Goal: Task Accomplishment & Management: Complete application form

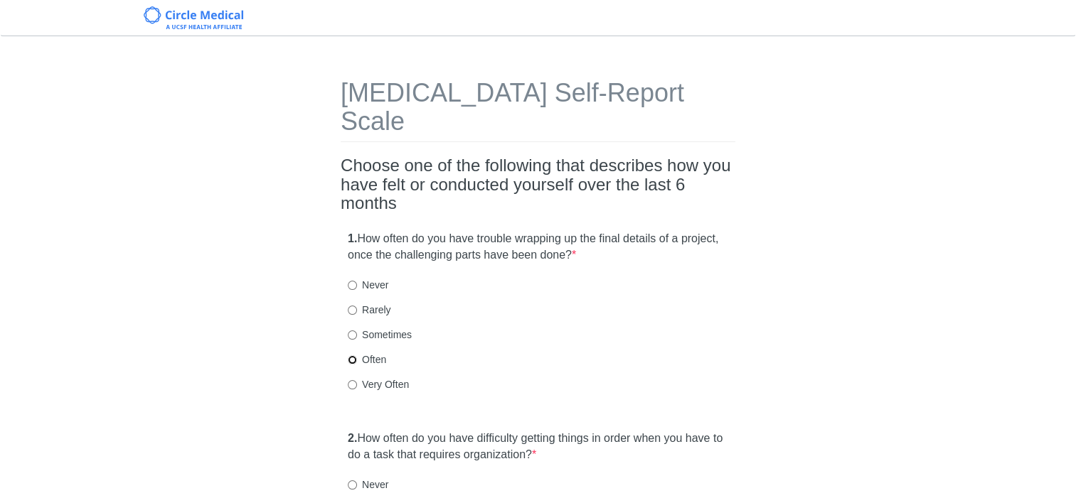
click at [350, 356] on input "Often" at bounding box center [352, 360] width 9 height 9
radio input "true"
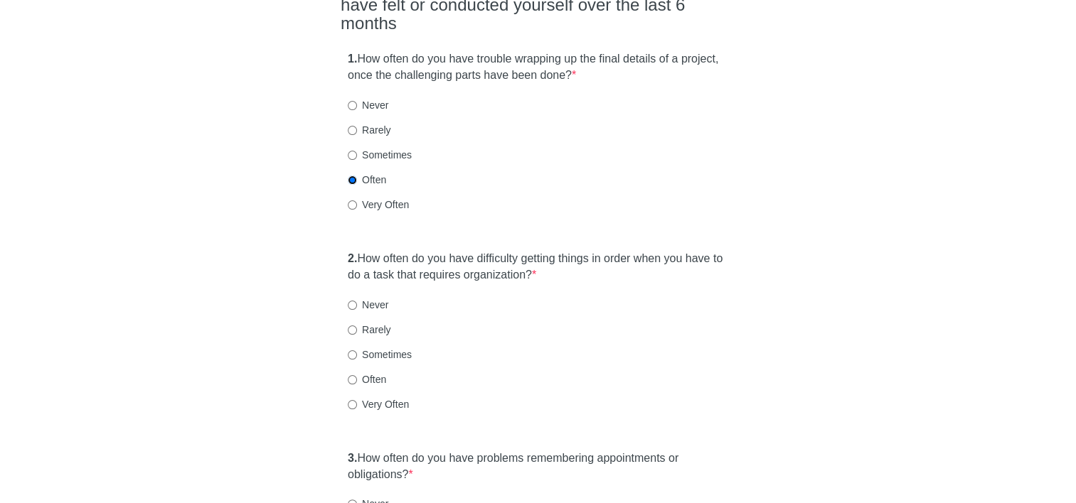
scroll to position [213, 0]
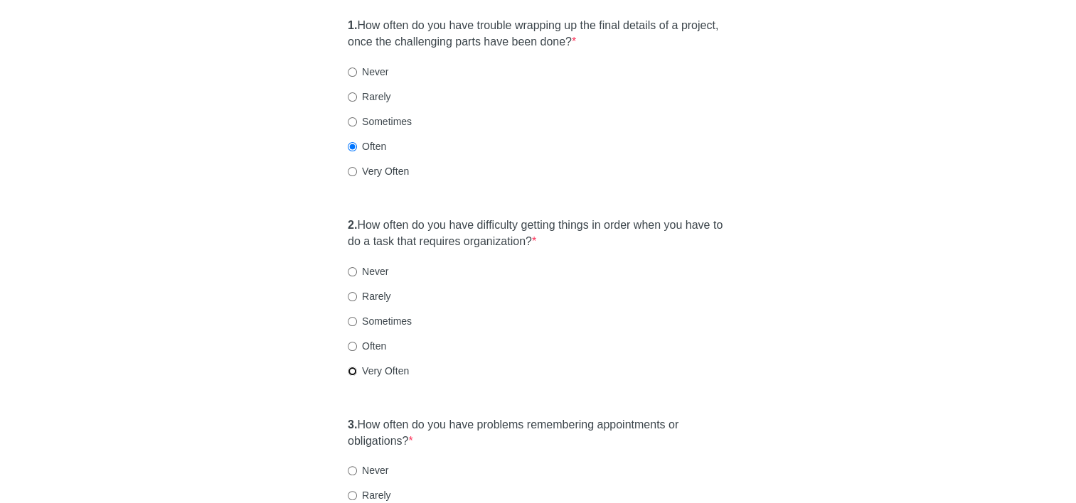
click at [354, 367] on input "Very Often" at bounding box center [352, 371] width 9 height 9
radio input "true"
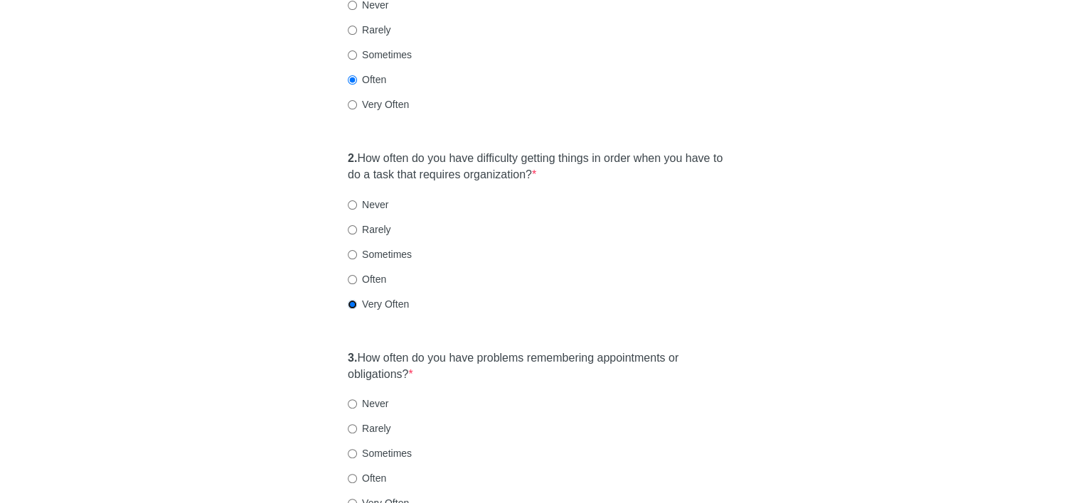
scroll to position [427, 0]
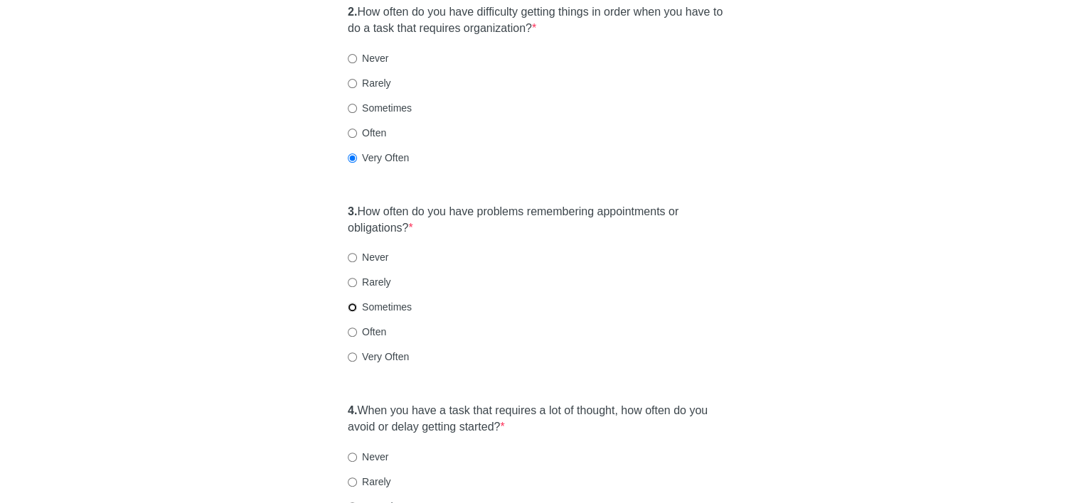
click at [356, 303] on input "Sometimes" at bounding box center [352, 307] width 9 height 9
radio input "true"
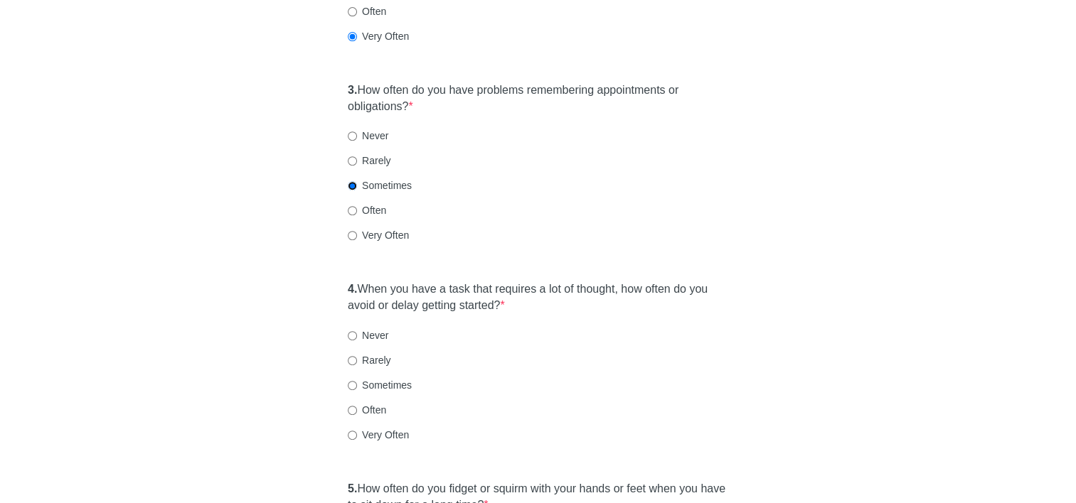
scroll to position [569, 0]
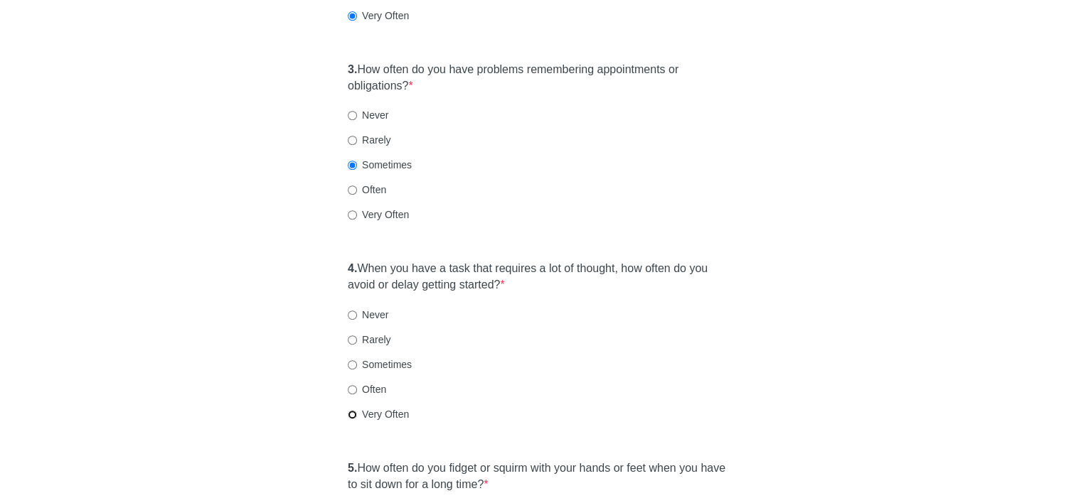
click at [355, 410] on input "Very Often" at bounding box center [352, 414] width 9 height 9
radio input "true"
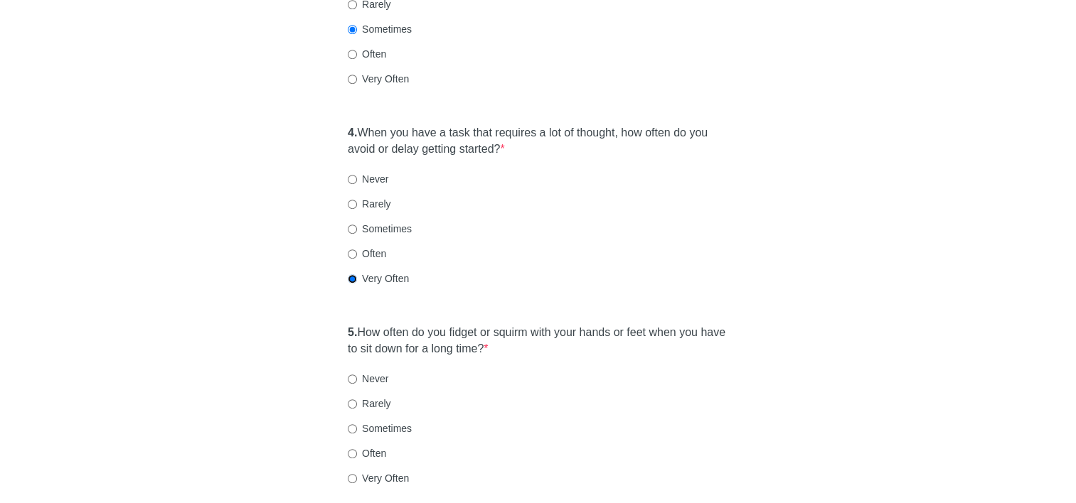
scroll to position [711, 0]
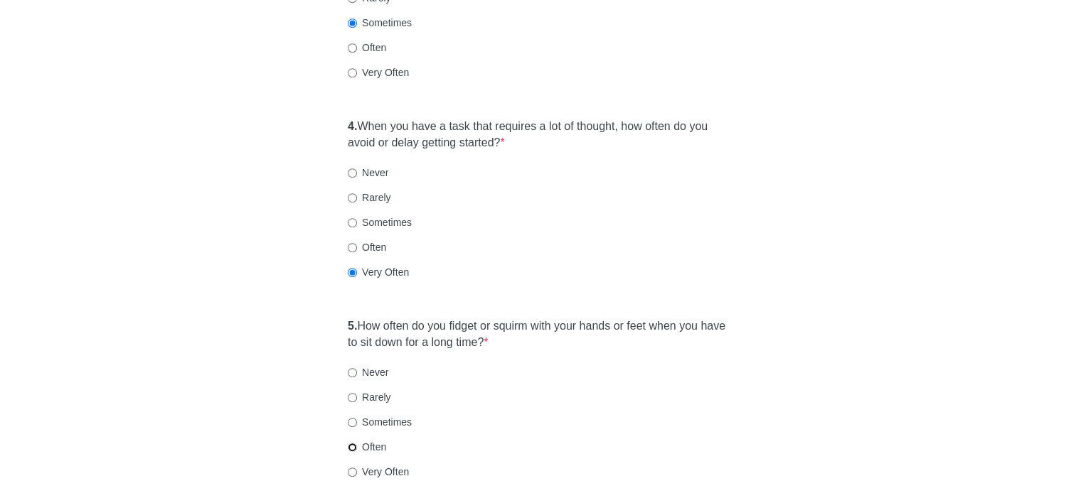
click at [353, 443] on input "Often" at bounding box center [352, 447] width 9 height 9
radio input "true"
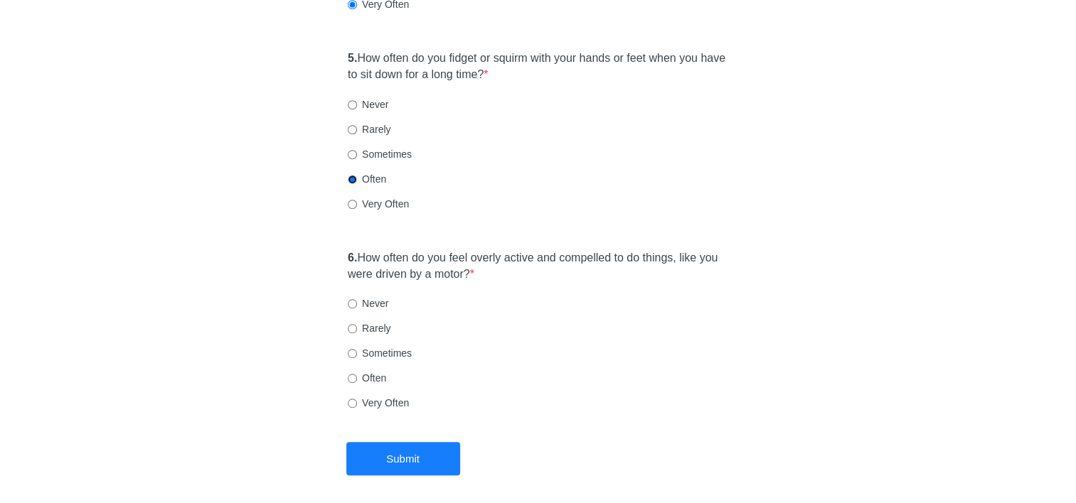
scroll to position [996, 0]
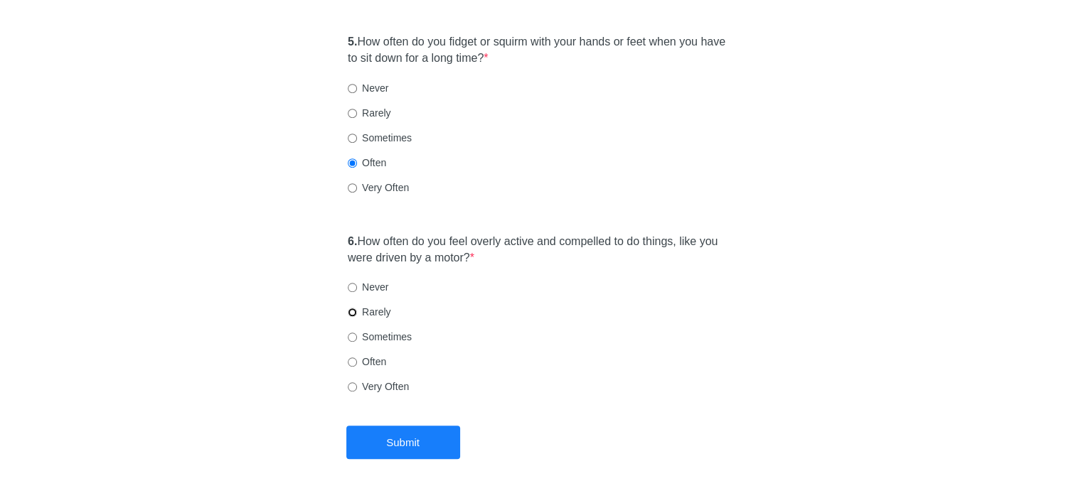
click at [352, 308] on input "Rarely" at bounding box center [352, 312] width 9 height 9
radio input "true"
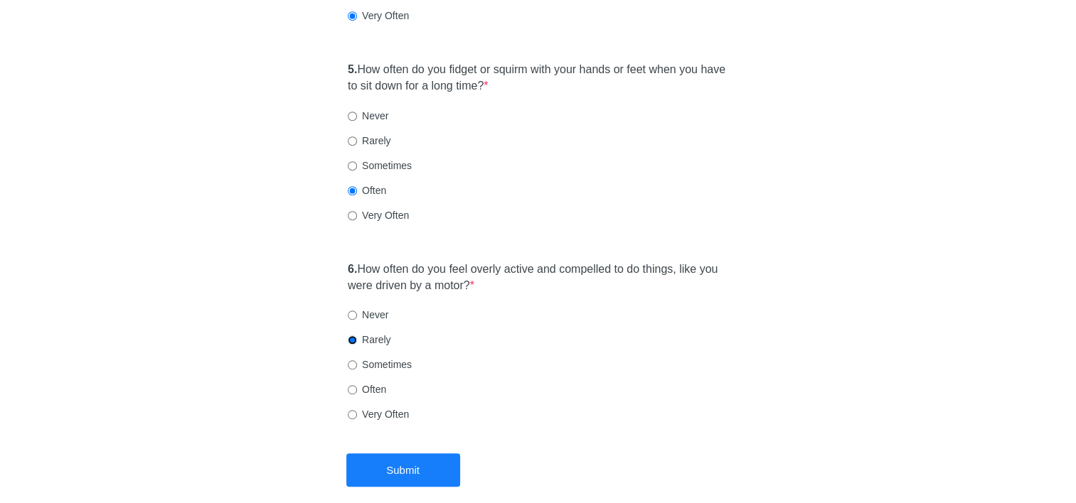
scroll to position [1009, 0]
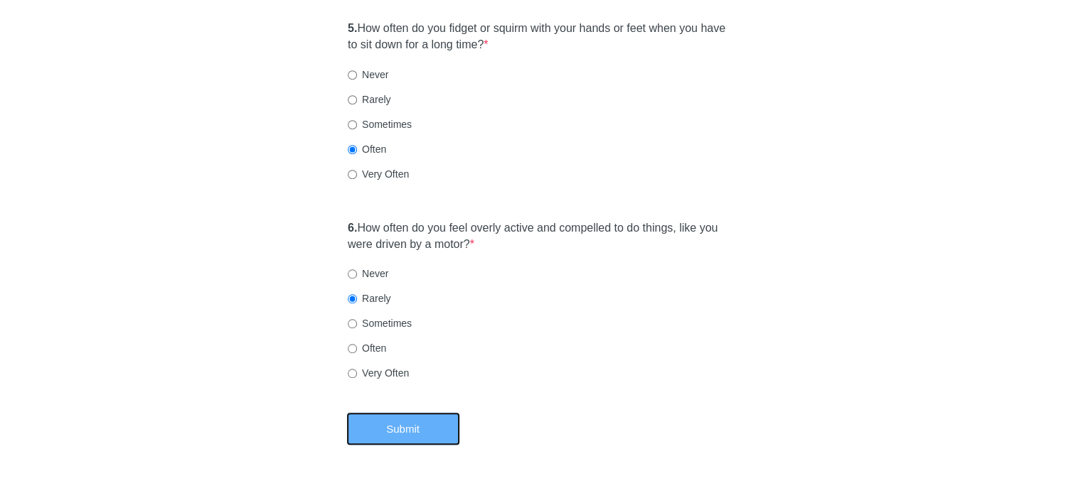
click at [404, 412] on button "Submit" at bounding box center [403, 428] width 114 height 33
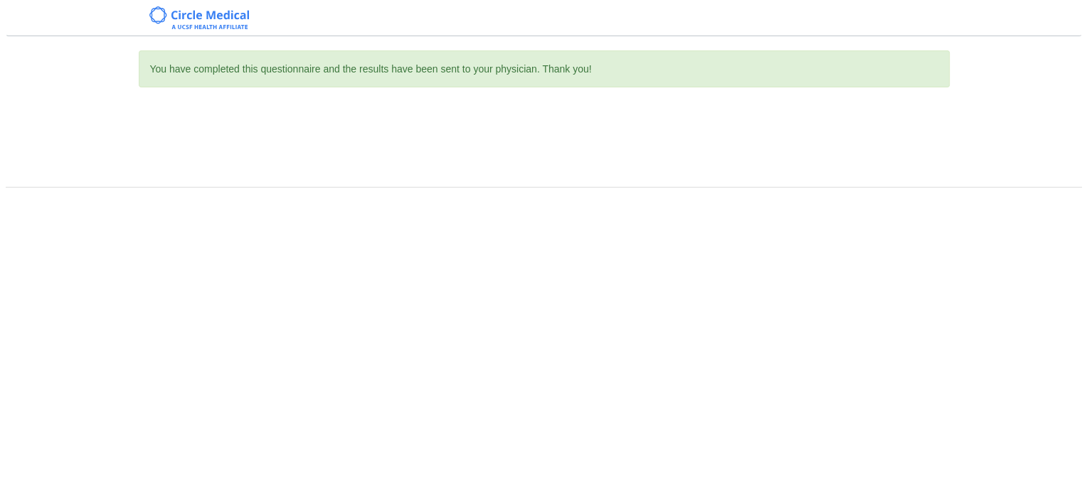
scroll to position [0, 0]
